Goal: Entertainment & Leisure: Consume media (video, audio)

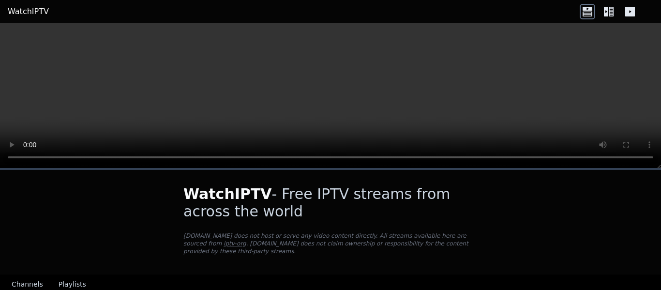
scroll to position [230, 0]
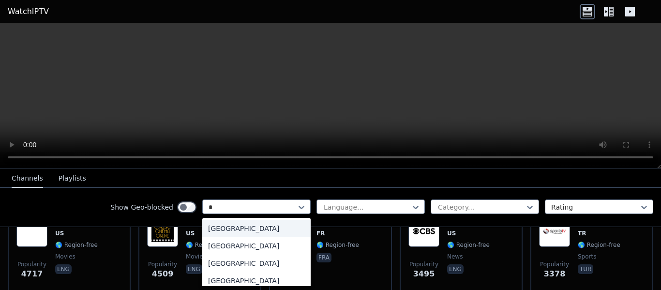
type input "**"
click at [204, 249] on div "[GEOGRAPHIC_DATA]" at bounding box center [256, 245] width 108 height 17
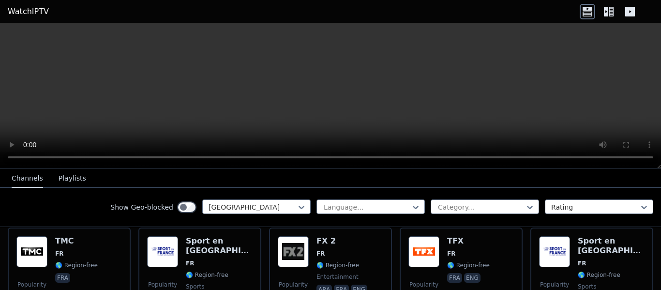
scroll to position [113, 0]
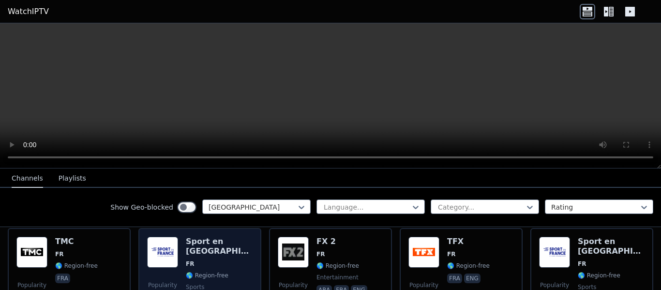
click at [208, 240] on div "Sport en [GEOGRAPHIC_DATA] FR 🌎 Region-free sports fra" at bounding box center [219, 272] width 67 height 70
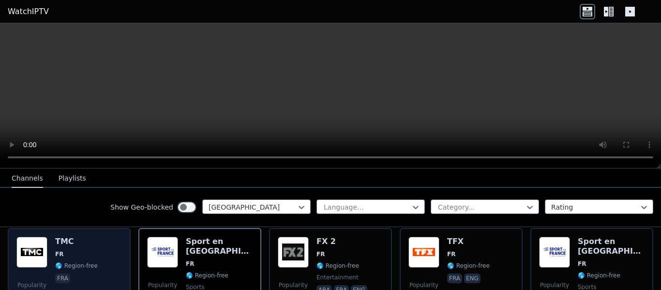
click at [73, 238] on div "TMC FR 🌎 Region-free fra" at bounding box center [76, 272] width 43 height 70
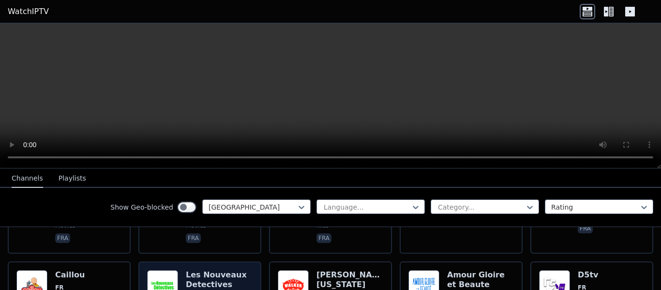
scroll to position [993, 0]
